Goal: Transaction & Acquisition: Subscribe to service/newsletter

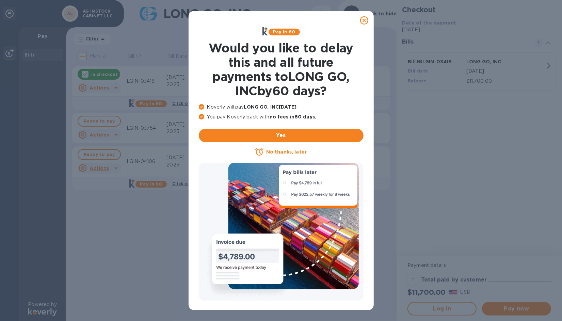
click at [363, 19] on icon at bounding box center [364, 20] width 8 height 8
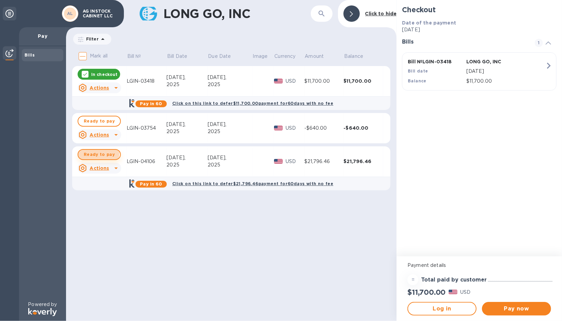
click at [97, 153] on span "Ready to pay" at bounding box center [99, 154] width 31 height 8
click at [107, 167] on u "Actions" at bounding box center [99, 167] width 19 height 5
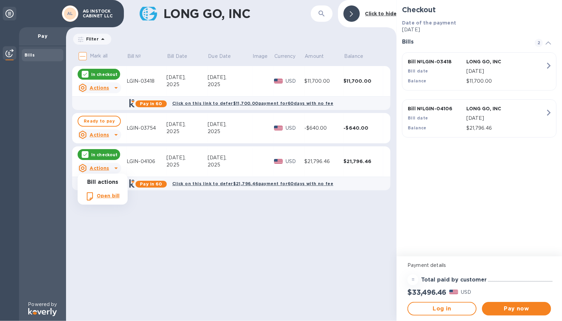
click at [103, 154] on div at bounding box center [281, 160] width 562 height 321
click at [99, 169] on u "Actions" at bounding box center [99, 167] width 19 height 5
click at [149, 184] on div at bounding box center [281, 160] width 562 height 321
click at [241, 184] on b "Click on this link to defer $21,796.46 payment for 60 days with no fee" at bounding box center [252, 183] width 161 height 5
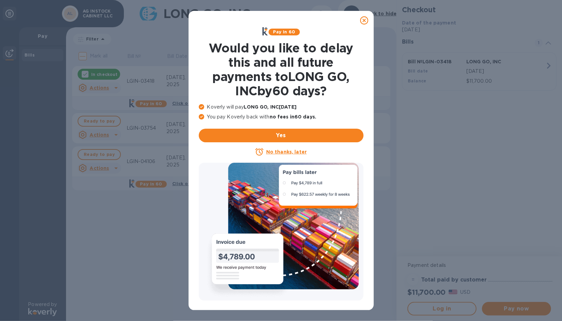
click at [284, 152] on u "No thanks, later" at bounding box center [286, 151] width 41 height 5
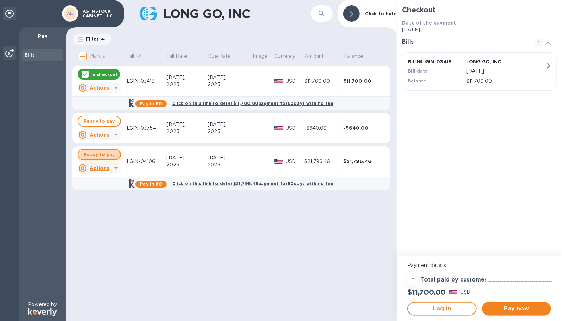
click at [102, 154] on span "Ready to pay" at bounding box center [99, 154] width 31 height 8
click at [86, 74] on icon at bounding box center [85, 74] width 4 height 3
click at [271, 184] on b "Click on this link to defer $21,796.46 payment for 60 days with no fee" at bounding box center [252, 183] width 161 height 5
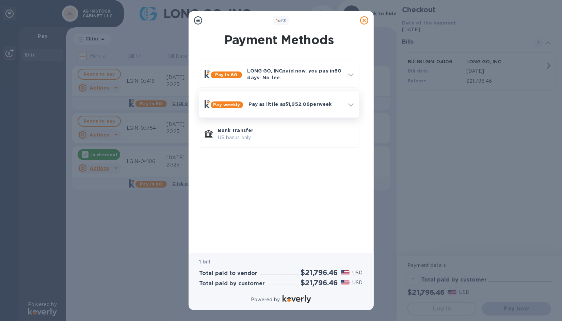
click at [225, 102] on b "Pay weekly" at bounding box center [226, 104] width 27 height 5
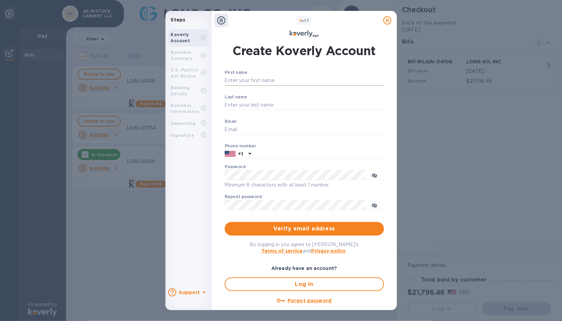
click at [255, 82] on input "First name" at bounding box center [304, 81] width 159 height 10
type input "gianpaolo"
type input "lombardo"
type input "bbhomesgl@gmail.com"
click at [271, 155] on input "text" at bounding box center [319, 154] width 130 height 10
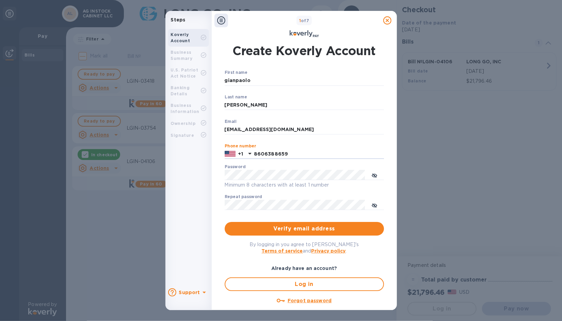
type input "8606388659"
click at [312, 199] on div "Repeat password ​" at bounding box center [304, 206] width 159 height 25
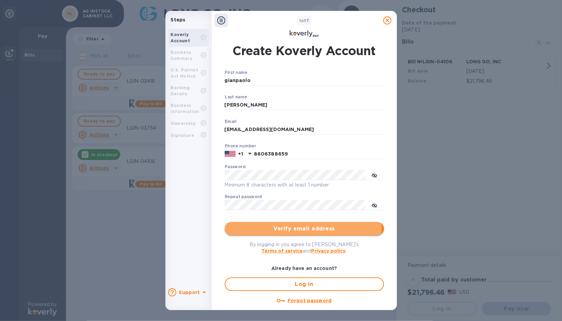
click at [295, 228] on span "Verify email address" at bounding box center [304, 229] width 148 height 8
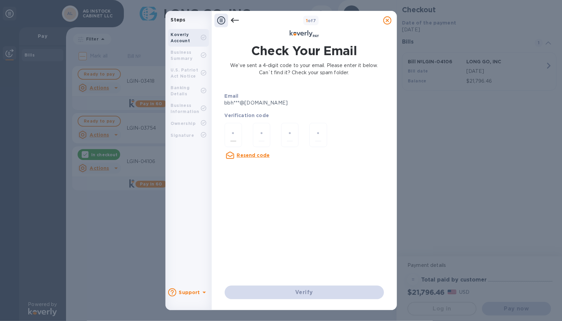
click at [229, 132] on div at bounding box center [233, 135] width 17 height 24
type input "4"
type input "2"
type input "9"
type input "4"
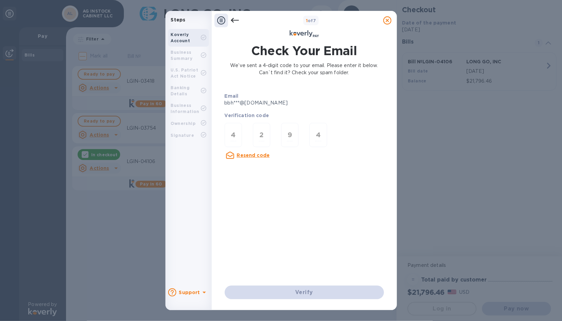
click at [329, 297] on div "Verify" at bounding box center [304, 292] width 165 height 19
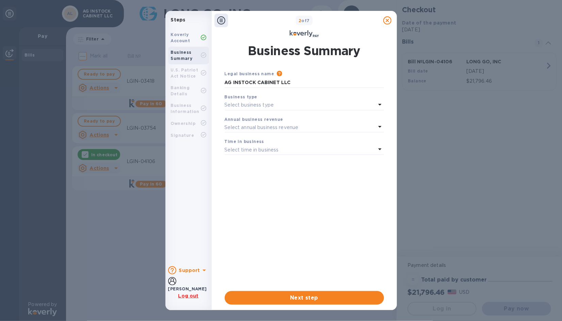
click at [377, 105] on icon at bounding box center [380, 104] width 8 height 8
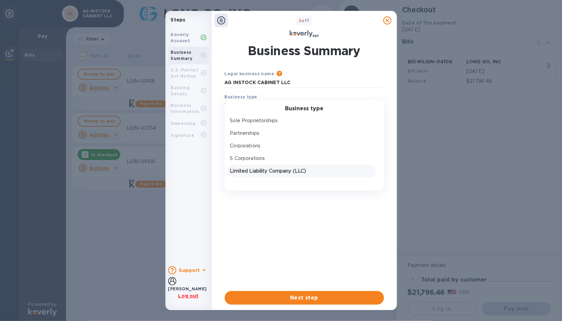
click at [266, 167] on p "Limited Liability Company (LLC)" at bounding box center [301, 170] width 143 height 7
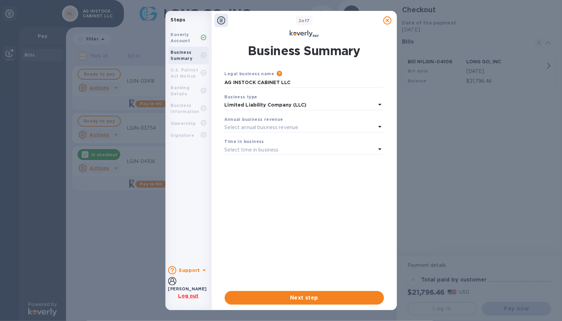
click at [376, 125] on icon at bounding box center [380, 127] width 8 height 8
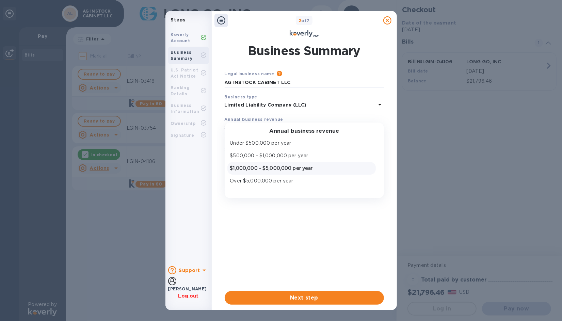
click at [296, 170] on p "$1,000,000 - $5,000,000 per year" at bounding box center [301, 168] width 143 height 7
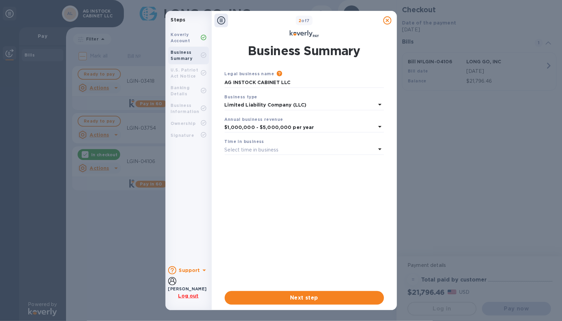
click at [269, 151] on p "Select time in business" at bounding box center [252, 149] width 54 height 7
click at [263, 205] on p "More than 5 years" at bounding box center [301, 203] width 143 height 7
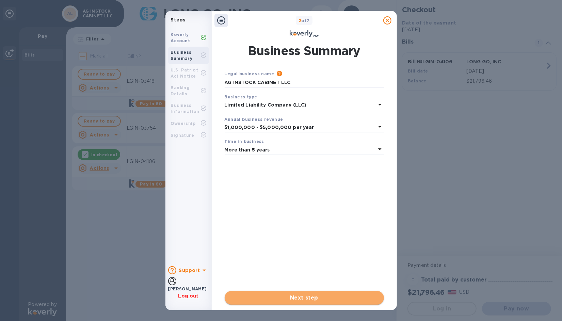
click at [314, 300] on span "Next step" at bounding box center [304, 298] width 148 height 8
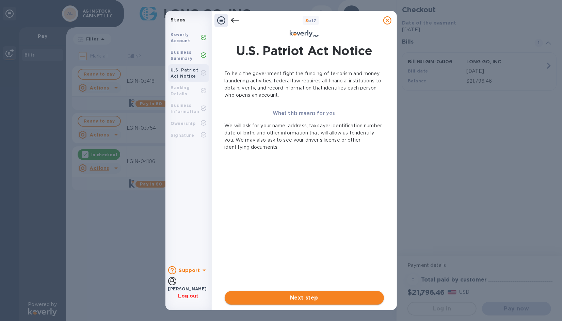
click at [323, 297] on span "Next step" at bounding box center [304, 298] width 148 height 8
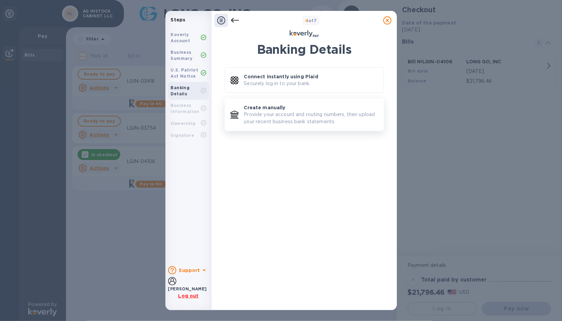
click at [300, 116] on p "Provide your account and routing numbers, then upload your recent business bank…" at bounding box center [311, 118] width 134 height 14
